Goal: Transaction & Acquisition: Purchase product/service

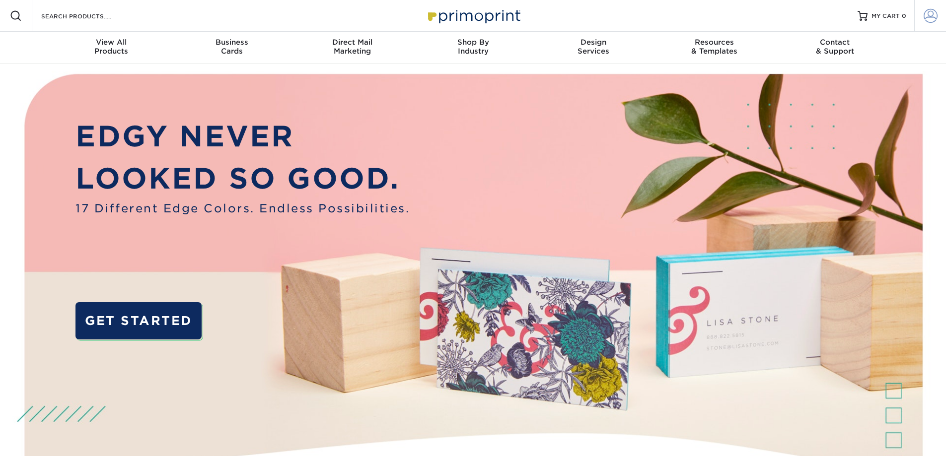
type input "[EMAIL_ADDRESS][DOMAIN_NAME]"
click at [932, 13] on span at bounding box center [930, 16] width 14 height 14
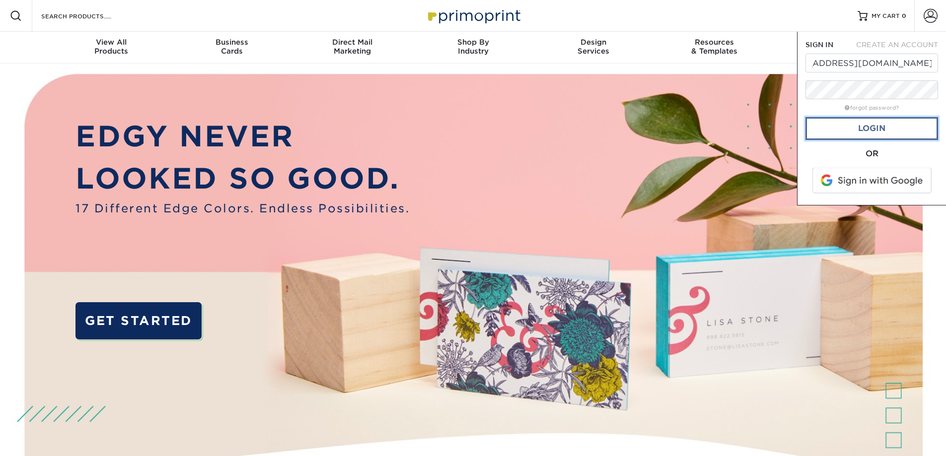
click at [871, 127] on link "Login" at bounding box center [871, 128] width 133 height 23
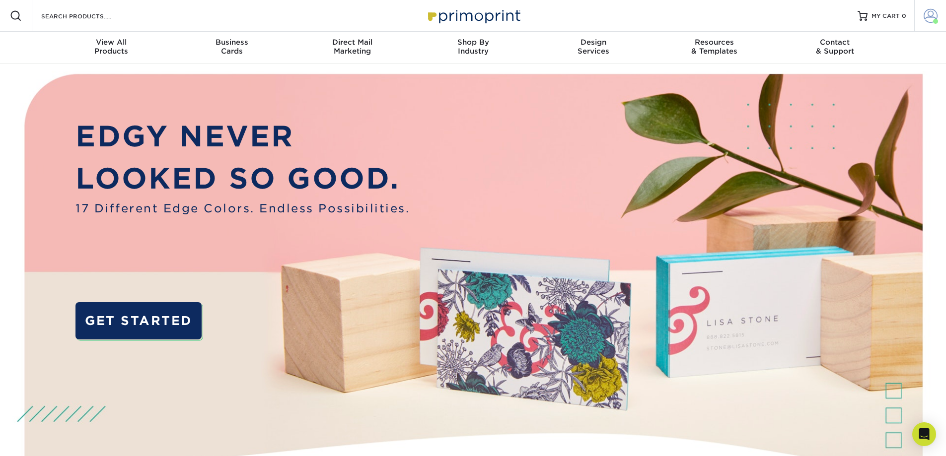
click at [927, 15] on span at bounding box center [930, 16] width 14 height 14
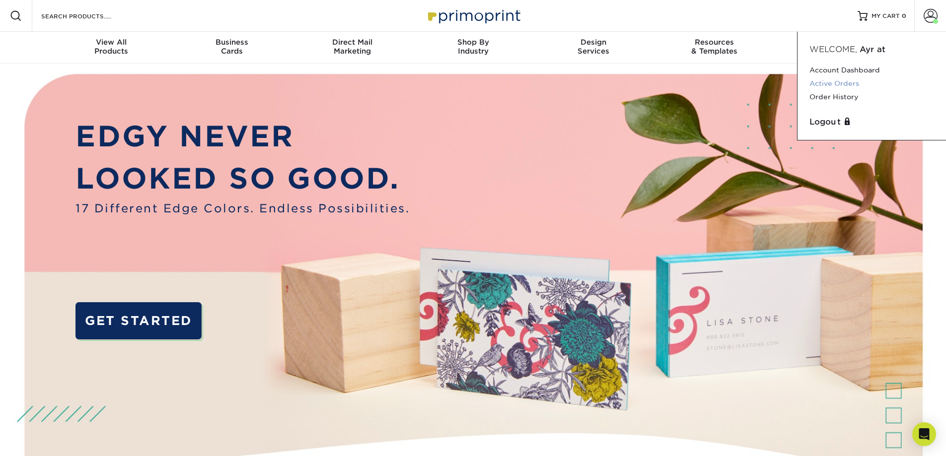
click at [854, 87] on link "Active Orders" at bounding box center [871, 83] width 125 height 13
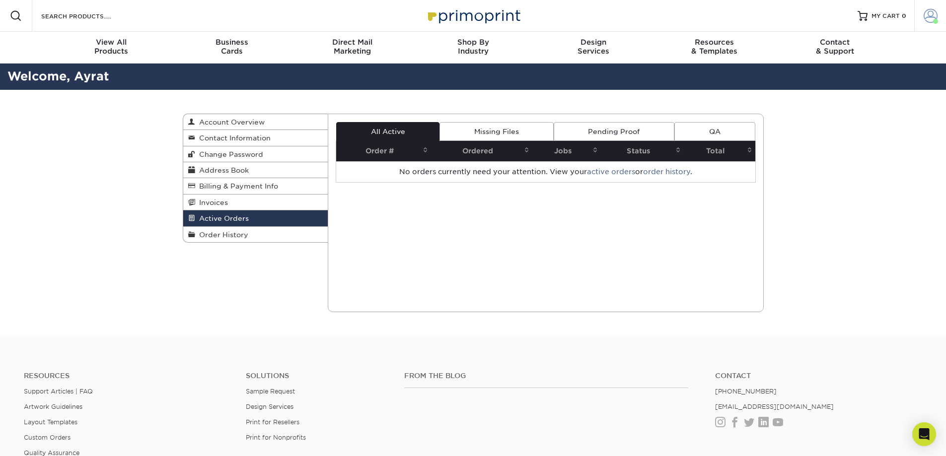
click at [925, 15] on span at bounding box center [930, 16] width 14 height 14
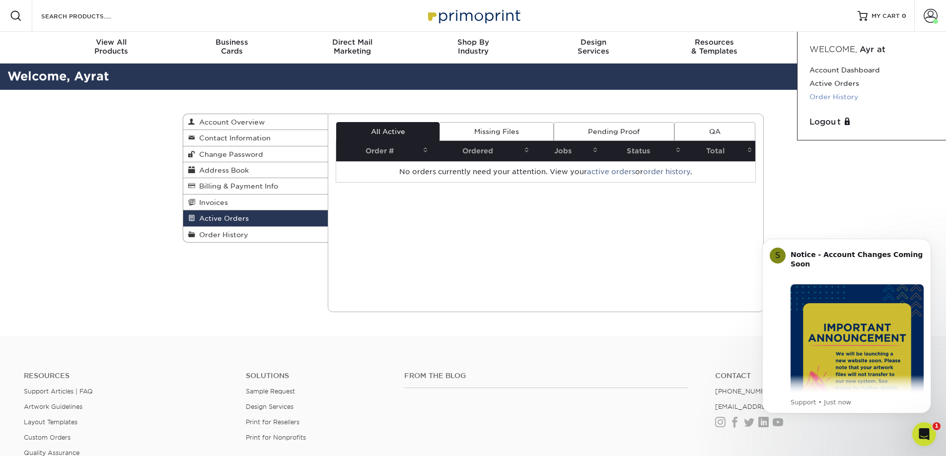
click at [833, 96] on link "Order History" at bounding box center [871, 96] width 125 height 13
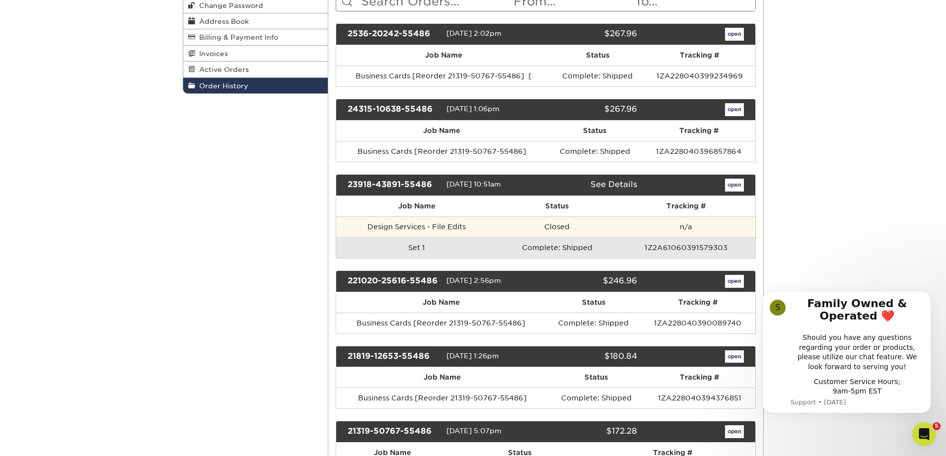
click at [421, 227] on td "Design Services - File Edits" at bounding box center [416, 226] width 161 height 21
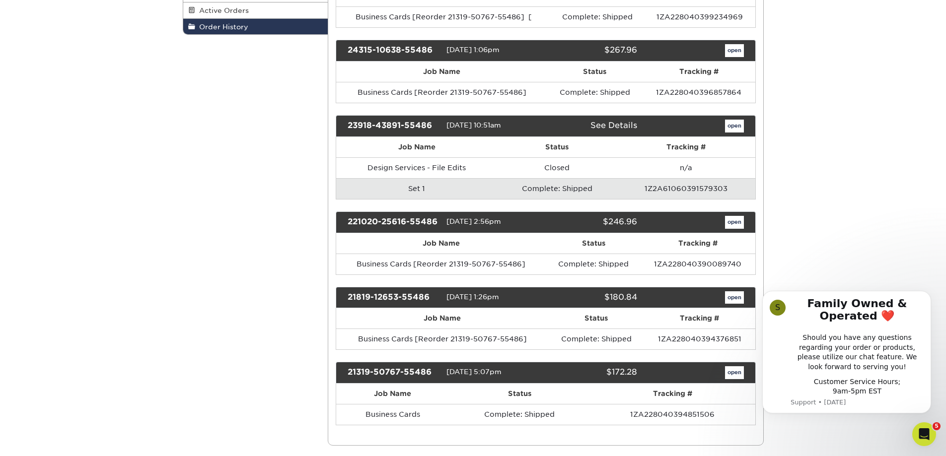
scroll to position [298, 0]
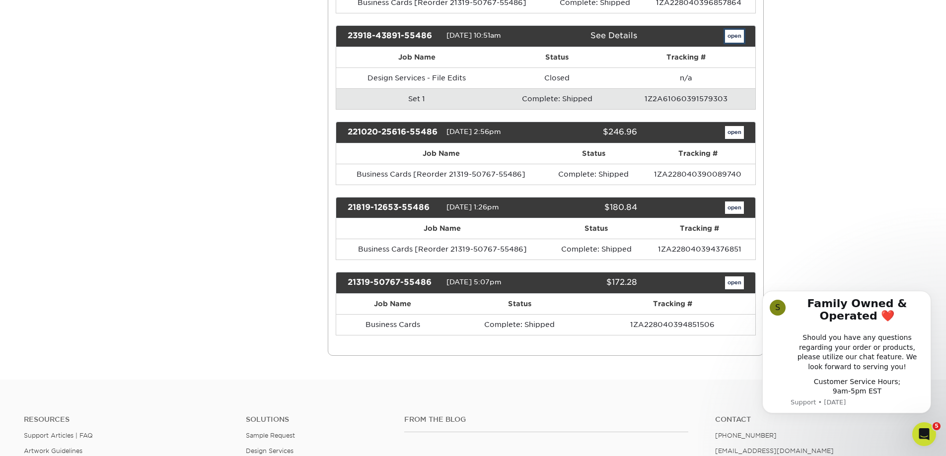
click at [735, 35] on link "open" at bounding box center [734, 36] width 19 height 13
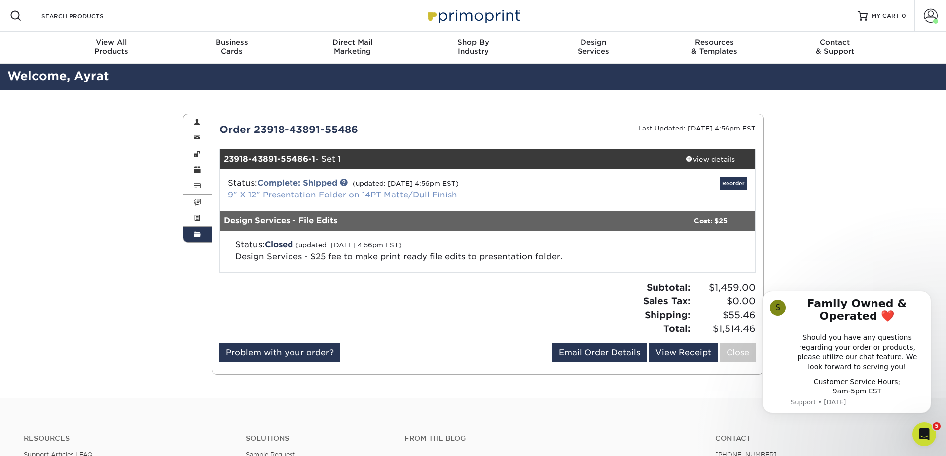
click at [326, 198] on link "9" X 12" Presentation Folder on 14PT Matte/Dull Finish" at bounding box center [342, 194] width 229 height 9
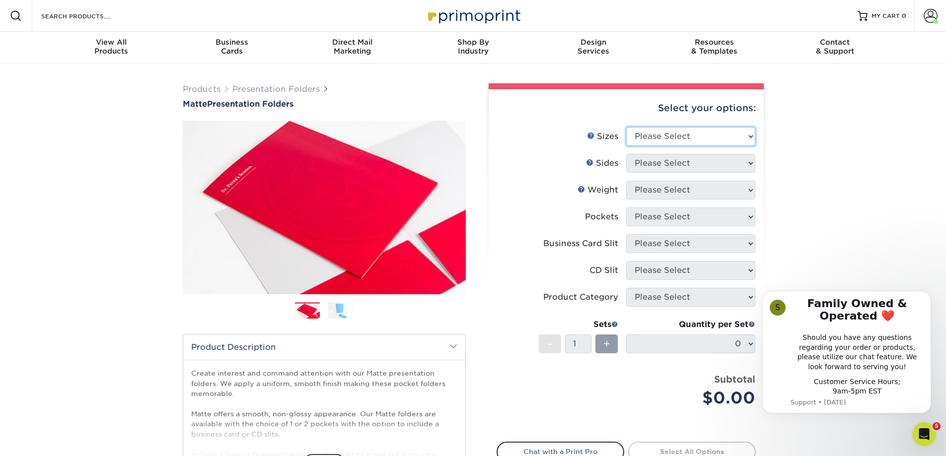
click at [750, 137] on select "Please Select 6" x 9" 9" x 12"" at bounding box center [690, 136] width 129 height 19
select select "9.00x12.00"
click at [626, 127] on select "Please Select 6" x 9" 9" x 12"" at bounding box center [690, 136] width 129 height 19
click at [744, 163] on select "Please Select Print Both Sides Print Front Only" at bounding box center [690, 163] width 129 height 19
select select "13abbda7-1d64-4f25-8bb2-c179b224825d"
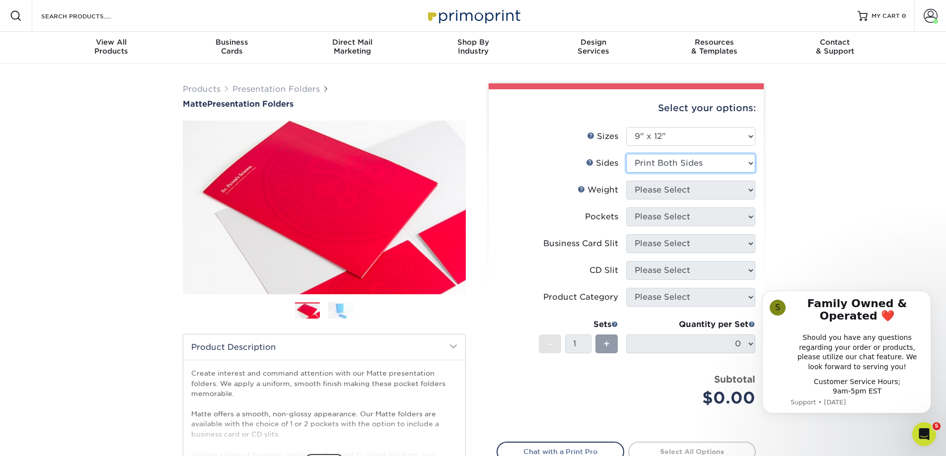
click at [626, 154] on select "Please Select Print Both Sides Print Front Only" at bounding box center [690, 163] width 129 height 19
click at [748, 189] on select "Please Select 14PT 16PT" at bounding box center [690, 190] width 129 height 19
click at [626, 181] on select "Please Select 14PT 16PT" at bounding box center [690, 190] width 129 height 19
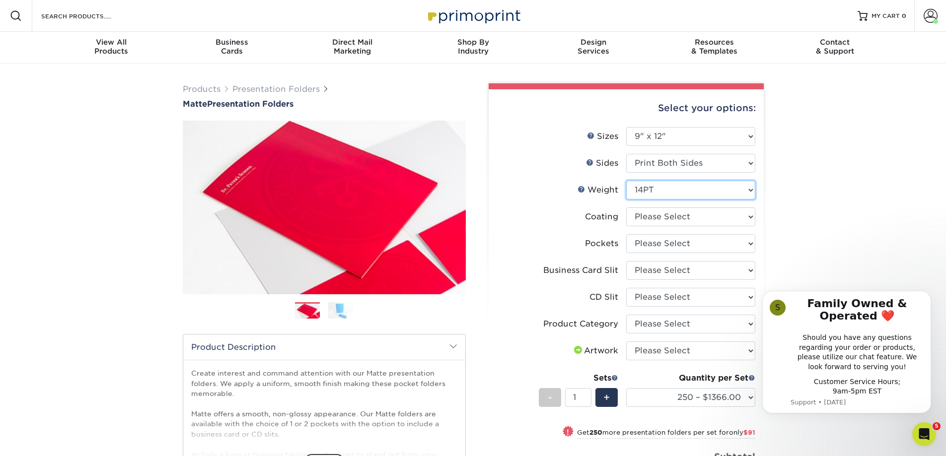
click at [746, 189] on select "Please Select 14PT 16PT" at bounding box center [690, 190] width 129 height 19
click at [626, 181] on select "Please Select 14PT 16PT" at bounding box center [690, 190] width 129 height 19
click at [743, 189] on select "Please Select 14PT 16PT" at bounding box center [690, 190] width 129 height 19
select select "14PT"
click at [626, 181] on select "Please Select 14PT 16PT" at bounding box center [690, 190] width 129 height 19
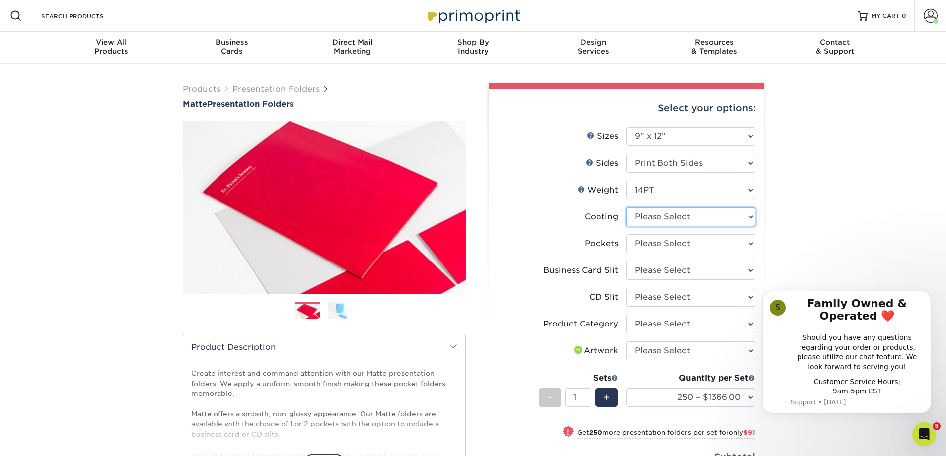
click at [696, 217] on select at bounding box center [690, 216] width 129 height 19
select select "121bb7b5-3b4d-429f-bd8d-bbf80e953313"
click at [626, 207] on select at bounding box center [690, 216] width 129 height 19
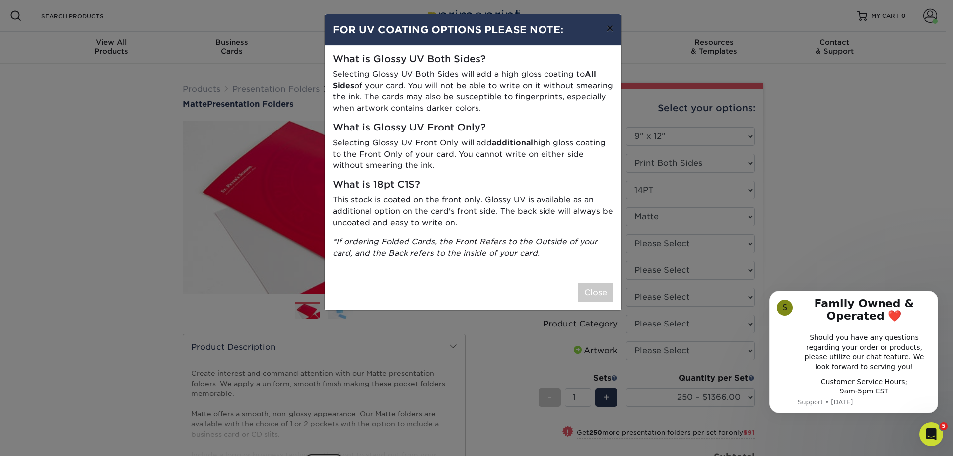
click at [607, 31] on button "×" at bounding box center [609, 28] width 23 height 28
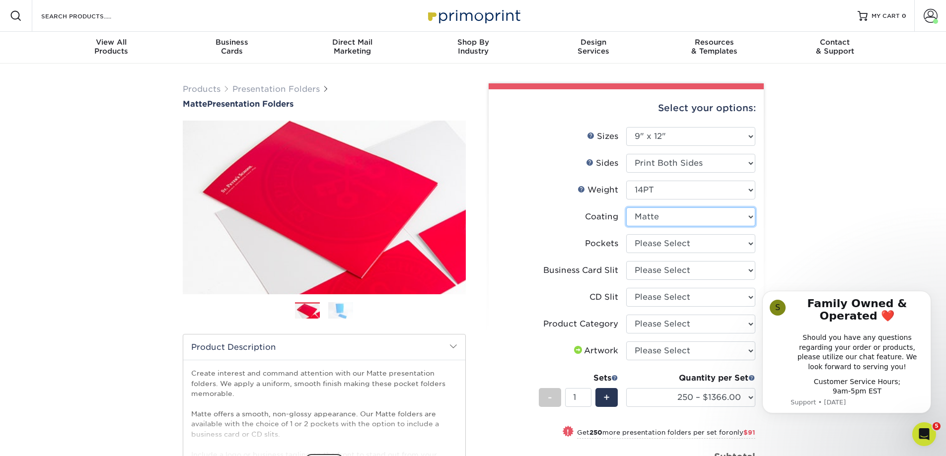
click at [746, 214] on select at bounding box center [690, 216] width 129 height 19
click at [789, 217] on div "Products Presentation Folders Matte Presentation Folders Previous Next" at bounding box center [473, 349] width 946 height 571
click at [745, 244] on select "Please Select 1 Pocket on the Left (Front) Side 1 Pocket on the Right (Back) Si…" at bounding box center [690, 243] width 129 height 19
select select "e8427203-e3c7-4640-a4e8-bae00c228d98"
click at [626, 234] on select "Please Select 1 Pocket on the Left (Front) Side 1 Pocket on the Right (Back) Si…" at bounding box center [690, 243] width 129 height 19
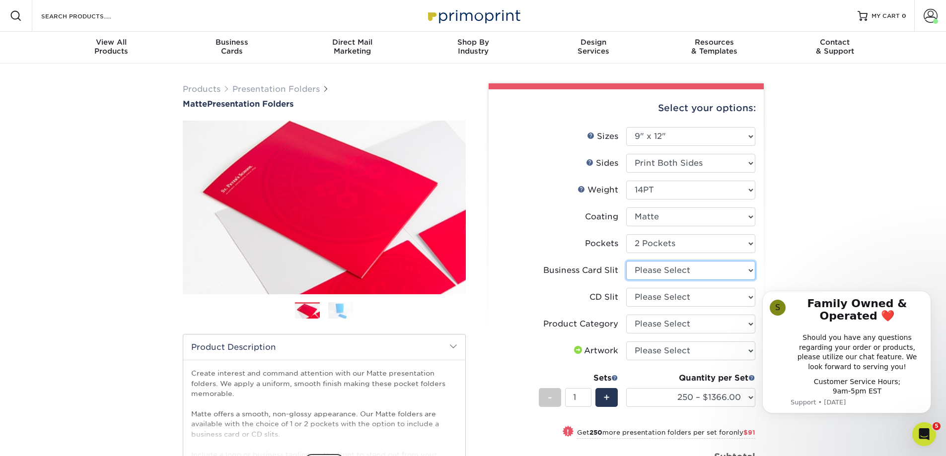
click at [685, 269] on select "Please Select No Business Card Slits On Both Pockets - Horizontal On Both Pocke…" at bounding box center [690, 270] width 129 height 19
select select "9724ca60-ead4-43f8-a546-b15fcffaa25d"
click at [626, 261] on select "Please Select No Business Card Slits On Both Pockets - Horizontal On Both Pocke…" at bounding box center [690, 270] width 129 height 19
click at [717, 296] on select "Please Select No CD Slit On the Left (Front) Pocket On the Right (Back) Pocket" at bounding box center [690, 297] width 129 height 19
select select "a092264a-7428-4d8e-b024-417dbebc6e25"
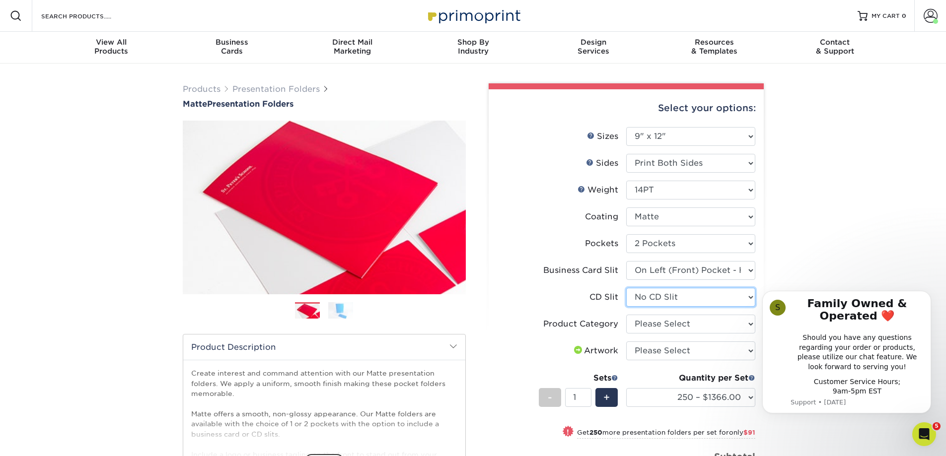
click at [626, 288] on select "Please Select No CD Slit On the Left (Front) Pocket On the Right (Back) Pocket" at bounding box center [690, 297] width 129 height 19
click at [647, 325] on select "Please Select Presentation Folders" at bounding box center [690, 324] width 129 height 19
select select "57f7a581-ec4a-49d7-930d-eb044a1d12ac"
click at [626, 315] on select "Please Select Presentation Folders" at bounding box center [690, 324] width 129 height 19
click at [666, 346] on select "Please Select I will upload files I need a design - $75" at bounding box center [690, 351] width 129 height 19
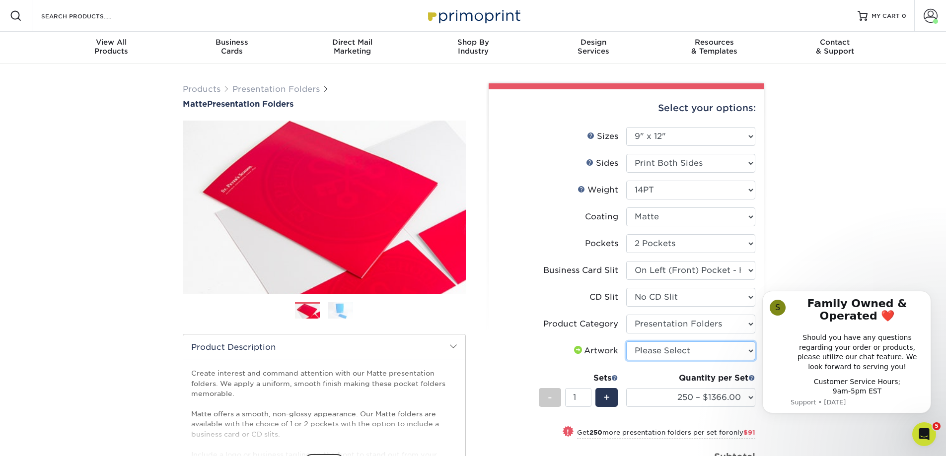
select select "upload"
click at [626, 342] on select "Please Select I will upload files I need a design - $75" at bounding box center [690, 351] width 129 height 19
click at [666, 396] on select "250 – $1366.00 500 – $1457.00 1000 – $1661.00 2500 – $3002.00 5000 – $4697.00 1…" at bounding box center [690, 397] width 129 height 19
select select "1000 – $1661.00"
click at [626, 388] on select "250 – $1366.00 500 – $1457.00 1000 – $1661.00 2500 – $3002.00 5000 – $4697.00 1…" at bounding box center [690, 397] width 129 height 19
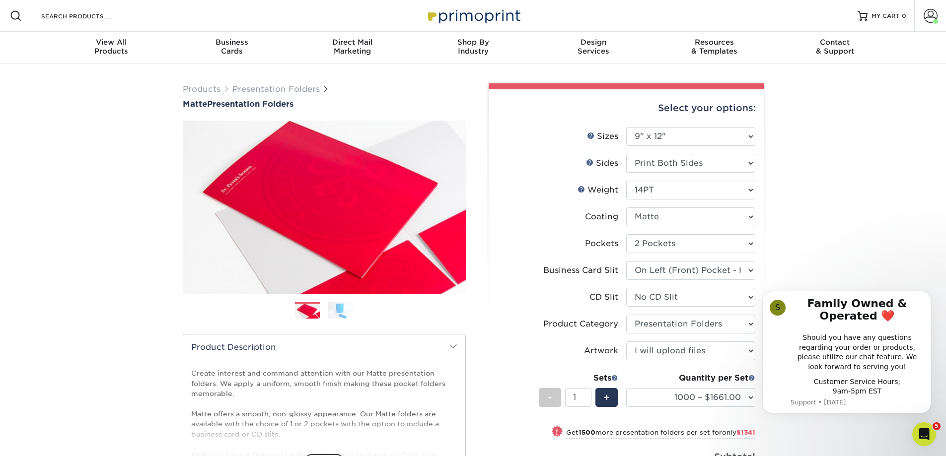
click at [497, 351] on label "Artwork" at bounding box center [561, 351] width 129 height 19
click at [504, 358] on label "Artwork" at bounding box center [561, 351] width 129 height 19
click at [929, 293] on icon "Dismiss notification" at bounding box center [927, 293] width 5 height 5
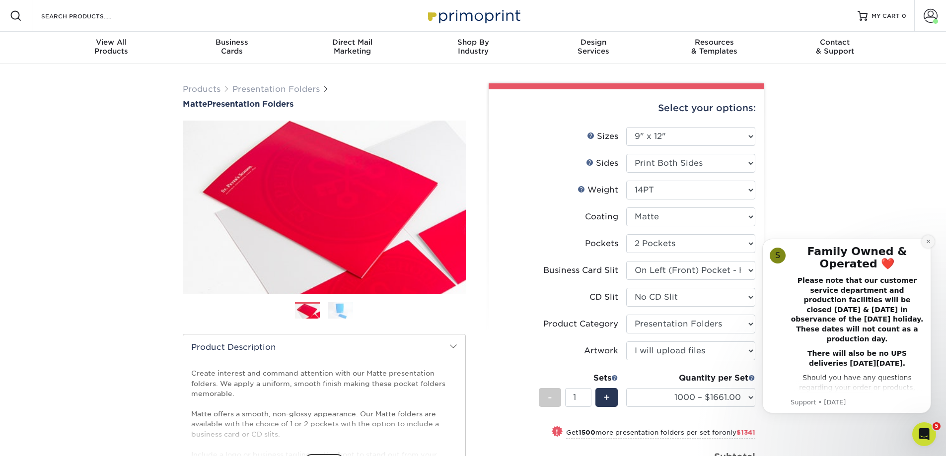
click at [929, 240] on icon "Dismiss notification" at bounding box center [927, 241] width 3 height 3
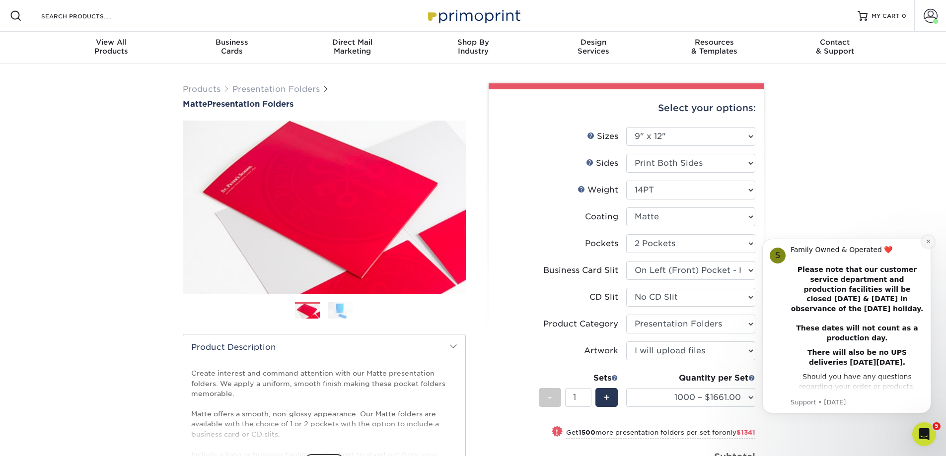
click at [929, 240] on icon "Dismiss notification" at bounding box center [927, 241] width 5 height 5
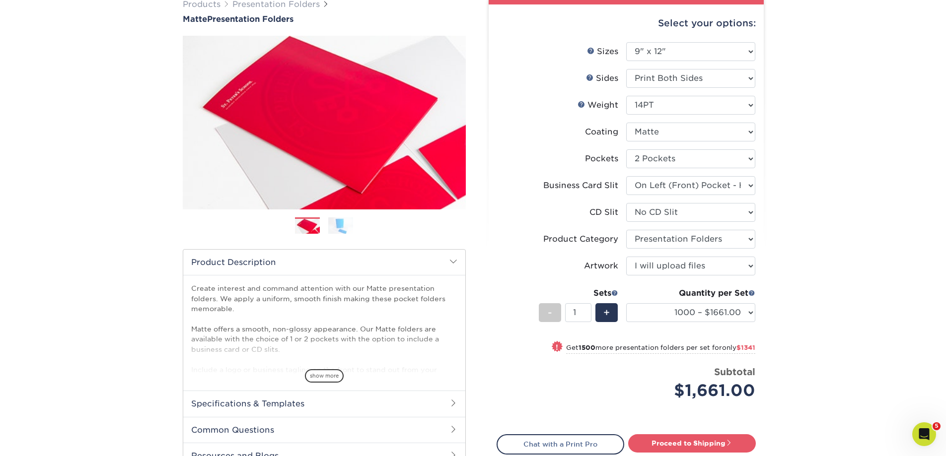
scroll to position [199, 0]
